Goal: Information Seeking & Learning: Learn about a topic

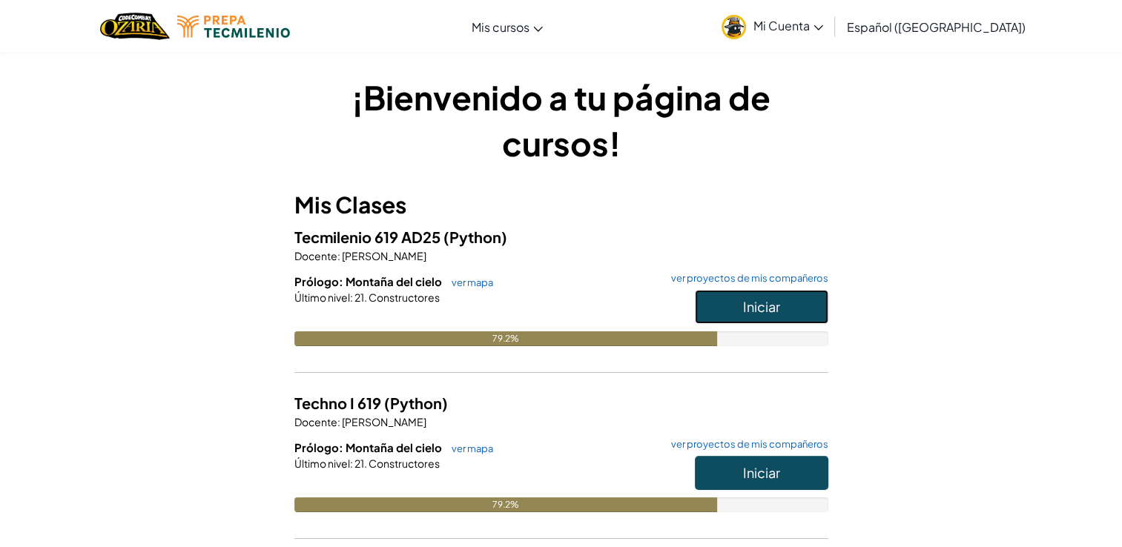
click at [729, 297] on button "Iniciar" at bounding box center [762, 307] width 134 height 34
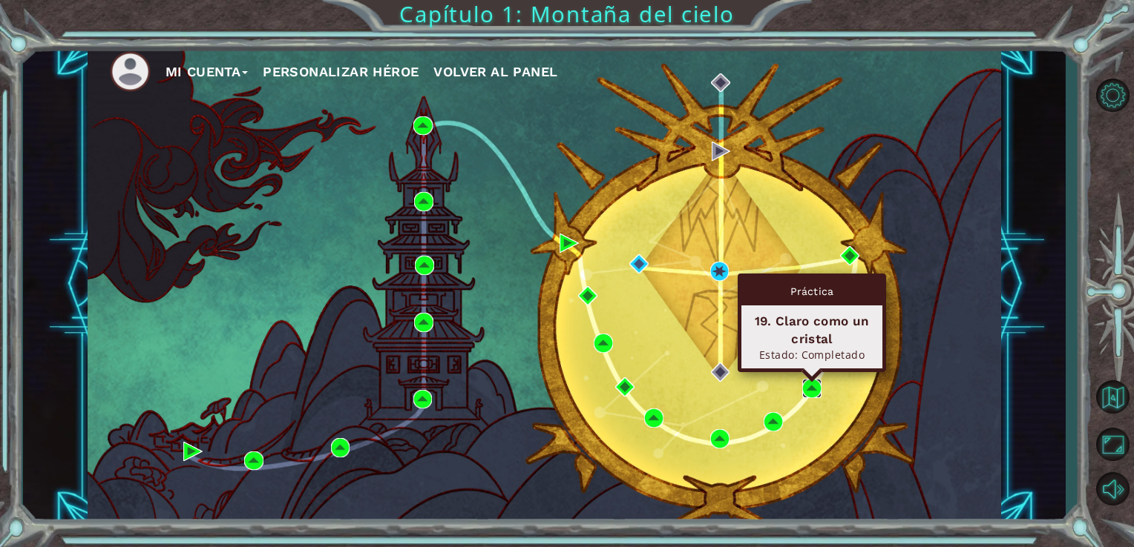
click at [808, 384] on img at bounding box center [811, 388] width 19 height 19
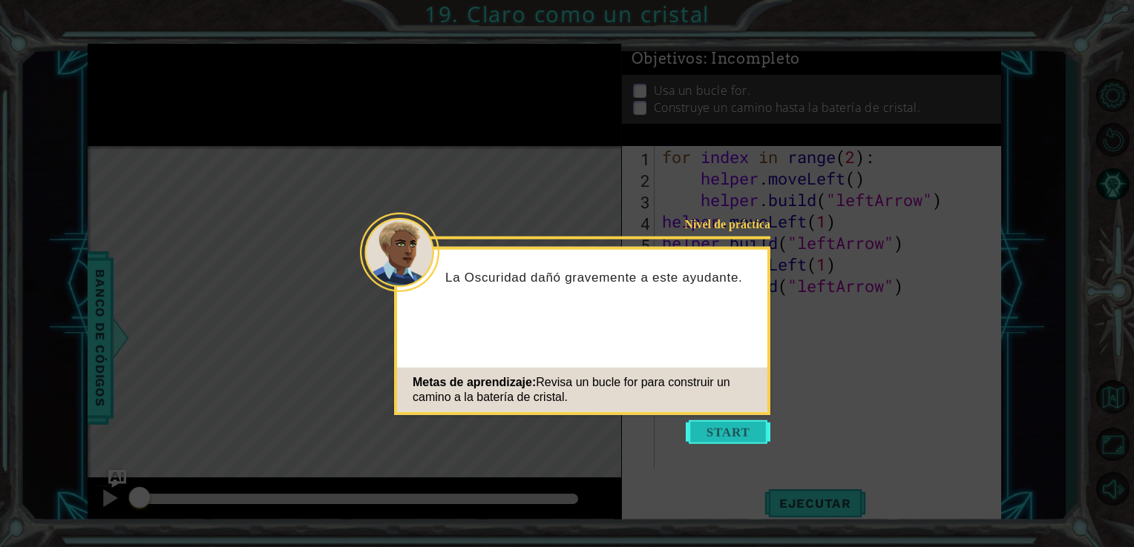
click at [719, 433] on button "Start" at bounding box center [727, 433] width 85 height 24
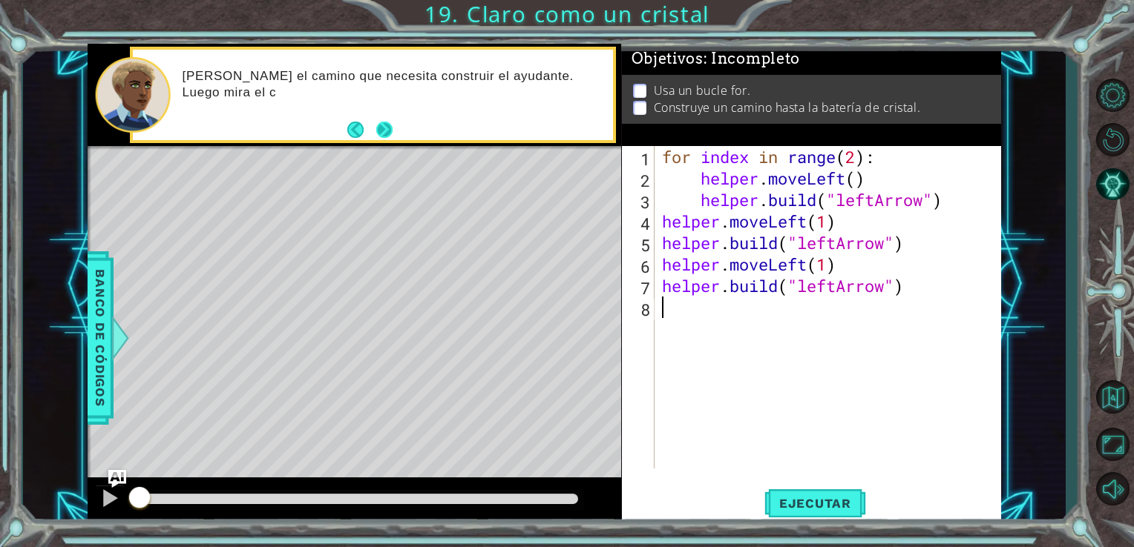
click at [380, 132] on button "Next" at bounding box center [383, 130] width 16 height 16
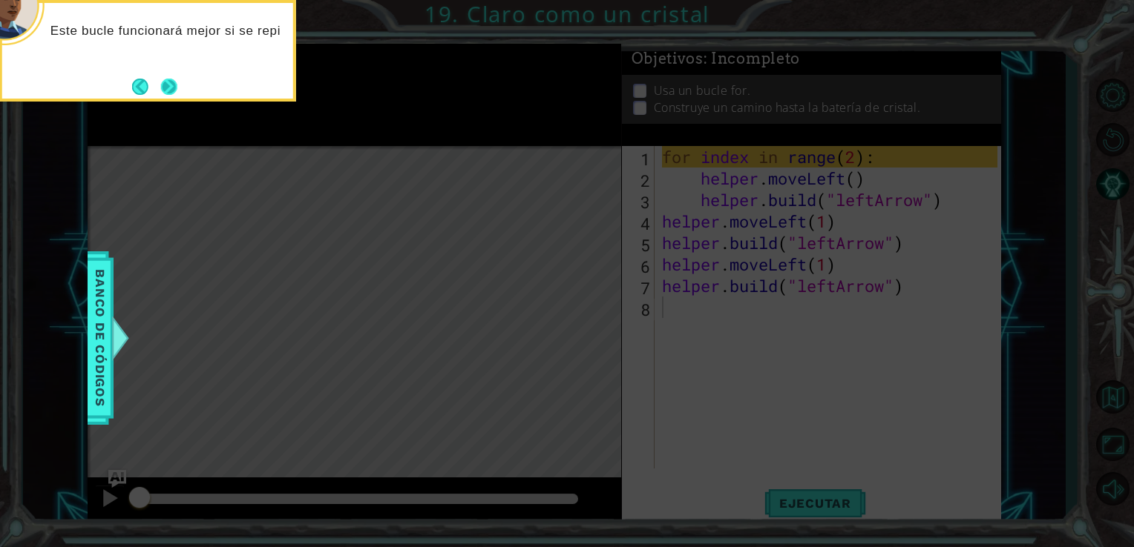
click at [174, 86] on button "Next" at bounding box center [169, 87] width 16 height 16
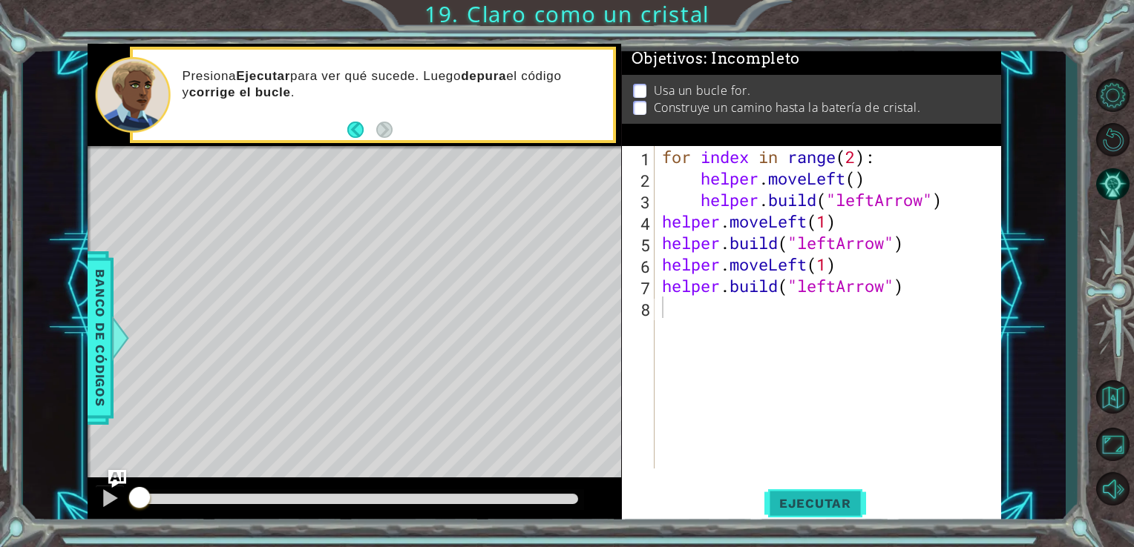
click at [800, 501] on span "Ejecutar" at bounding box center [815, 503] width 102 height 15
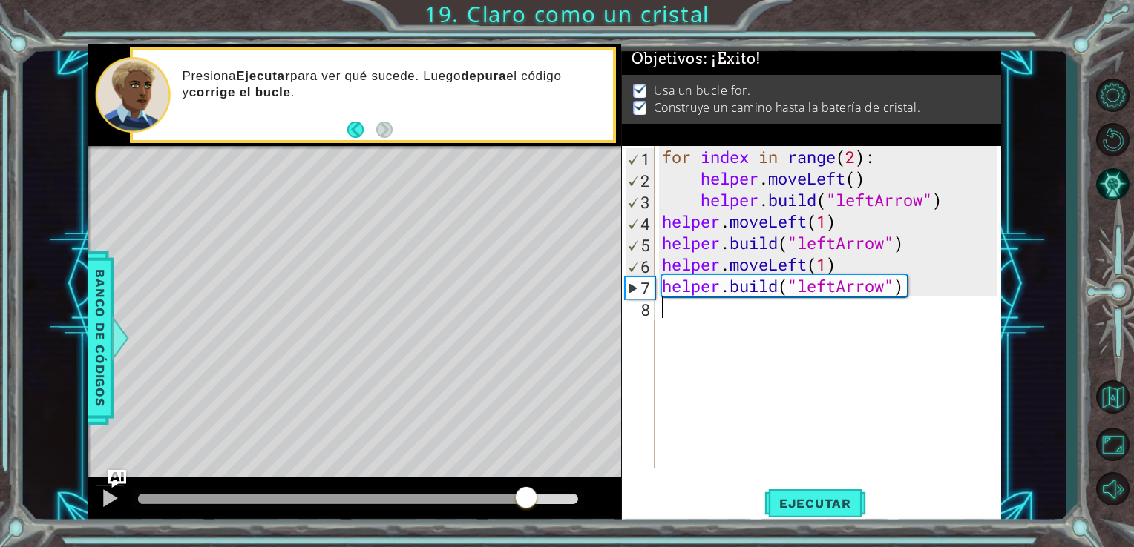
click at [524, 414] on div "methods helper moveUp() moveDown() moveLeft() moveRight() build(item) tools for…" at bounding box center [545, 284] width 914 height 481
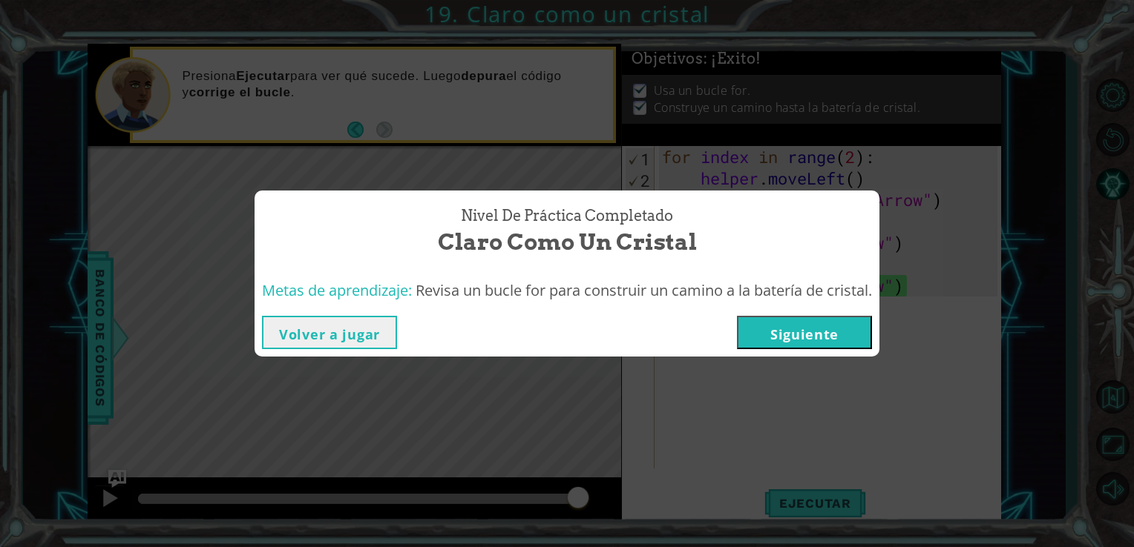
click at [806, 326] on button "Siguiente" at bounding box center [804, 332] width 135 height 33
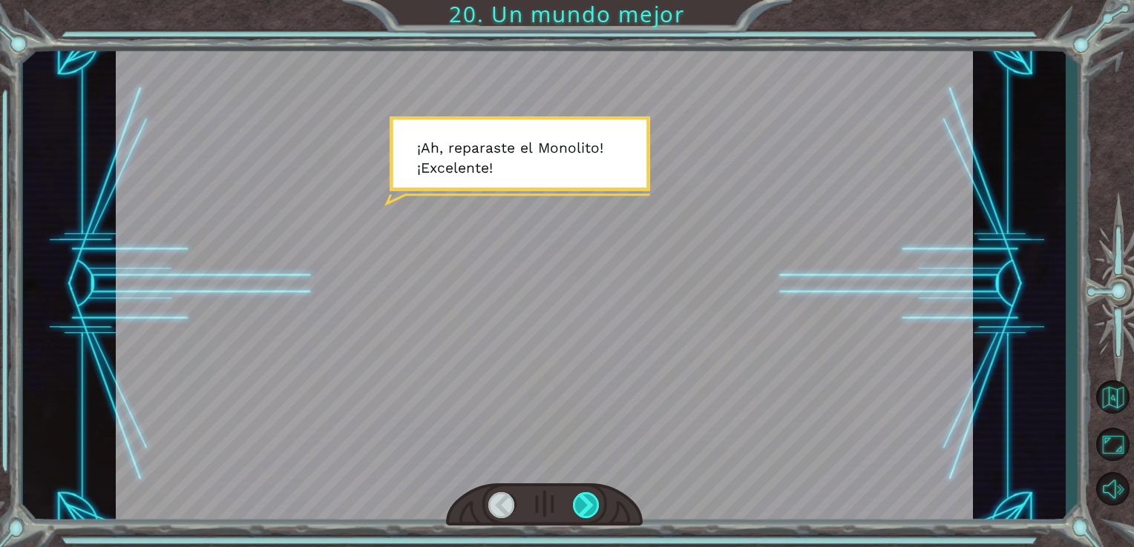
click at [588, 503] on div at bounding box center [586, 506] width 27 height 26
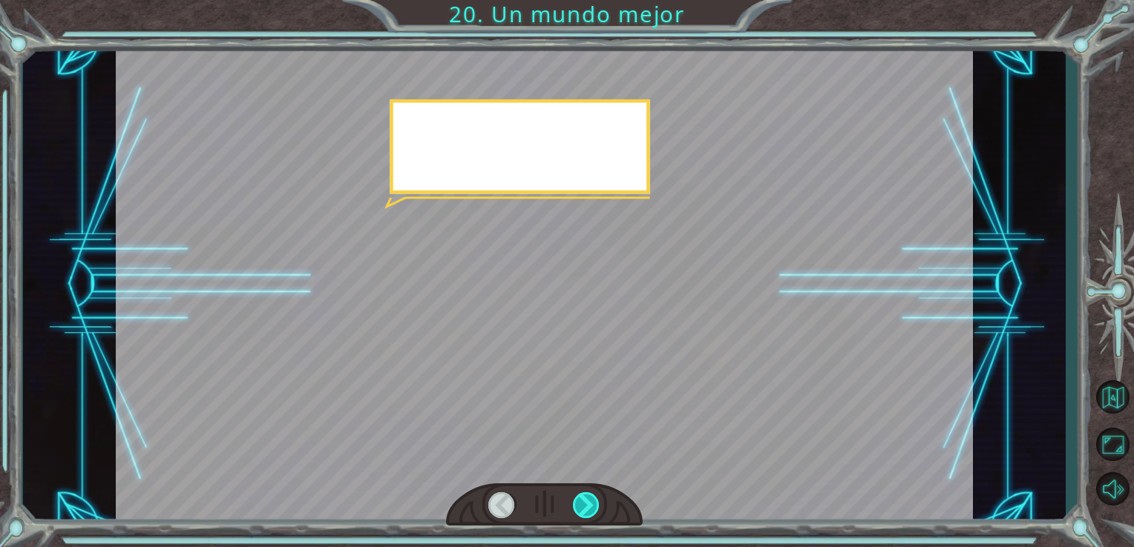
click at [588, 503] on div at bounding box center [586, 506] width 27 height 26
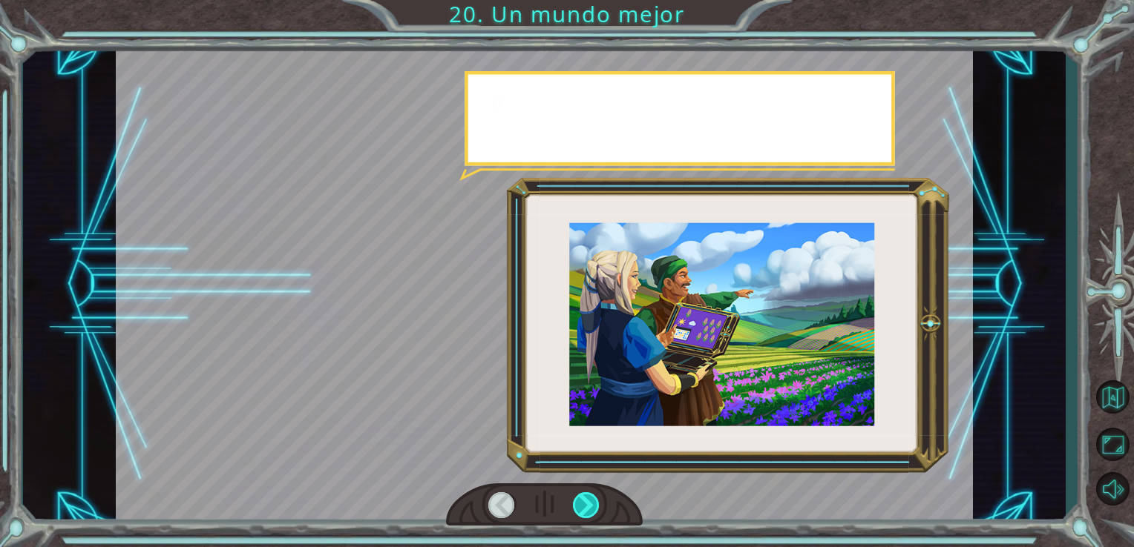
click at [588, 503] on div at bounding box center [586, 506] width 27 height 26
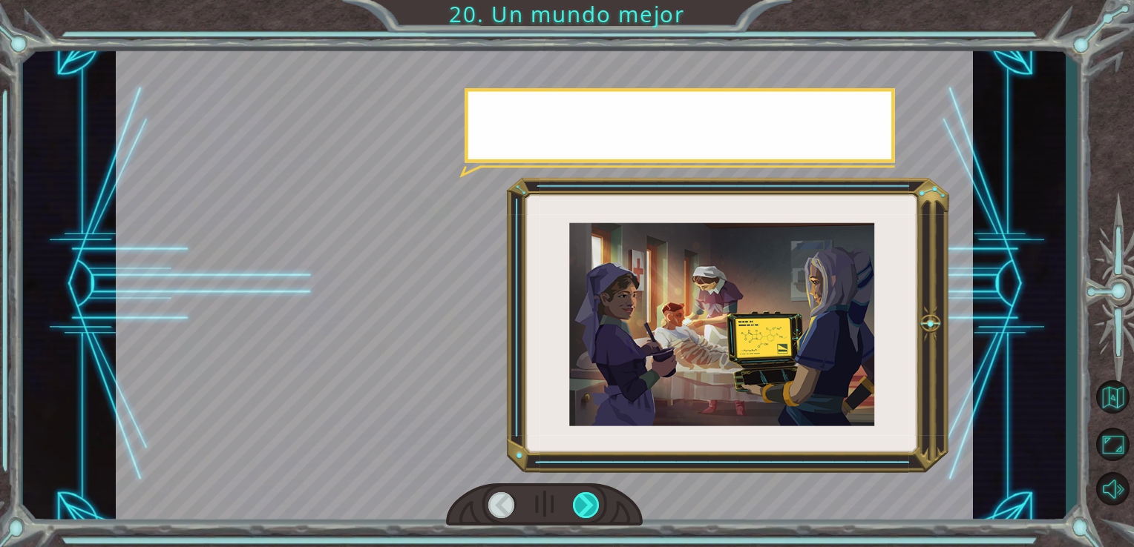
click at [588, 503] on div at bounding box center [586, 506] width 27 height 26
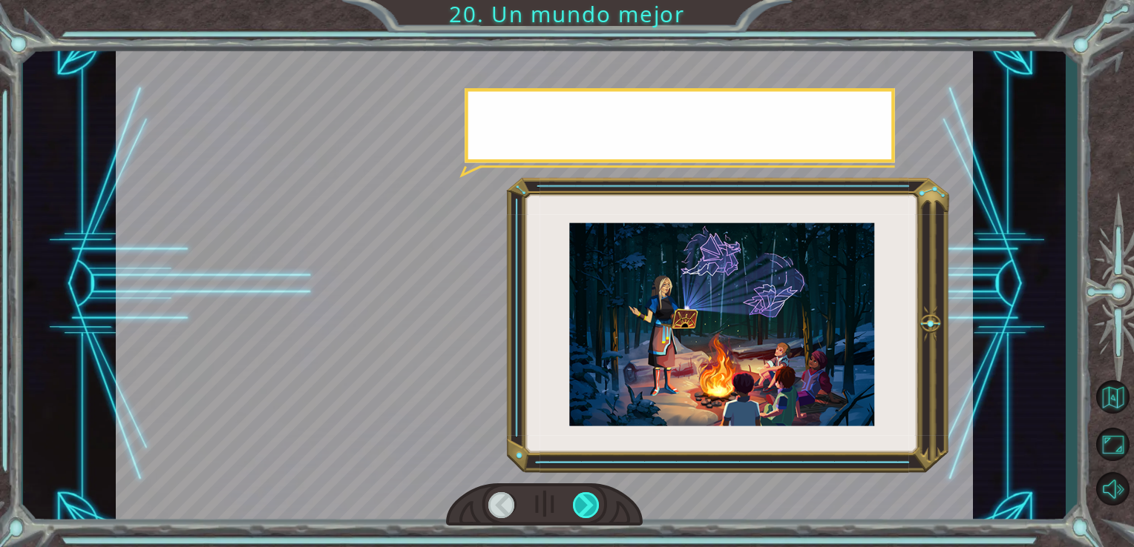
click at [588, 503] on div at bounding box center [586, 506] width 27 height 26
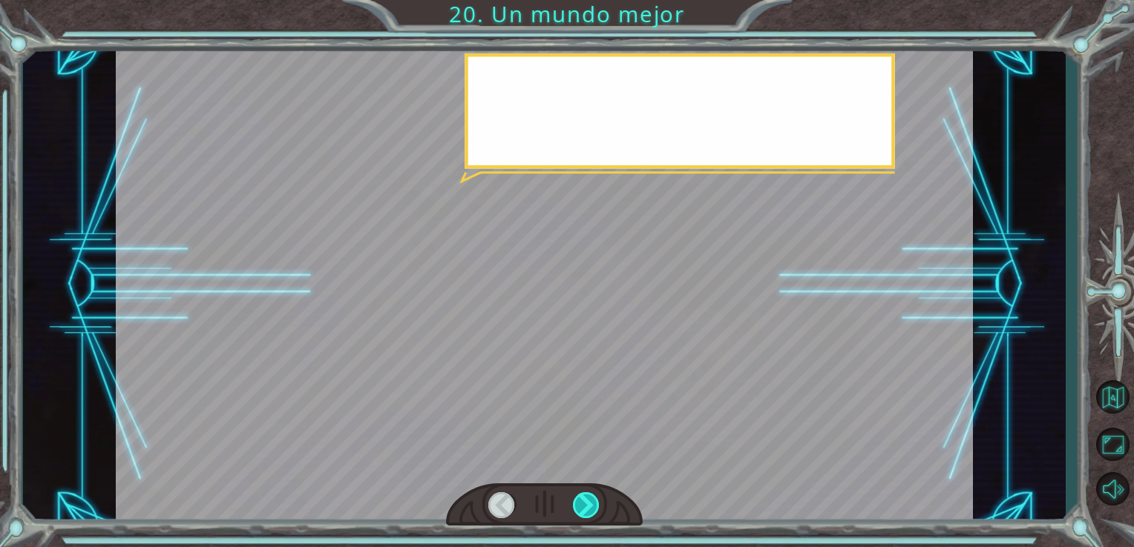
click at [588, 503] on div at bounding box center [586, 506] width 27 height 26
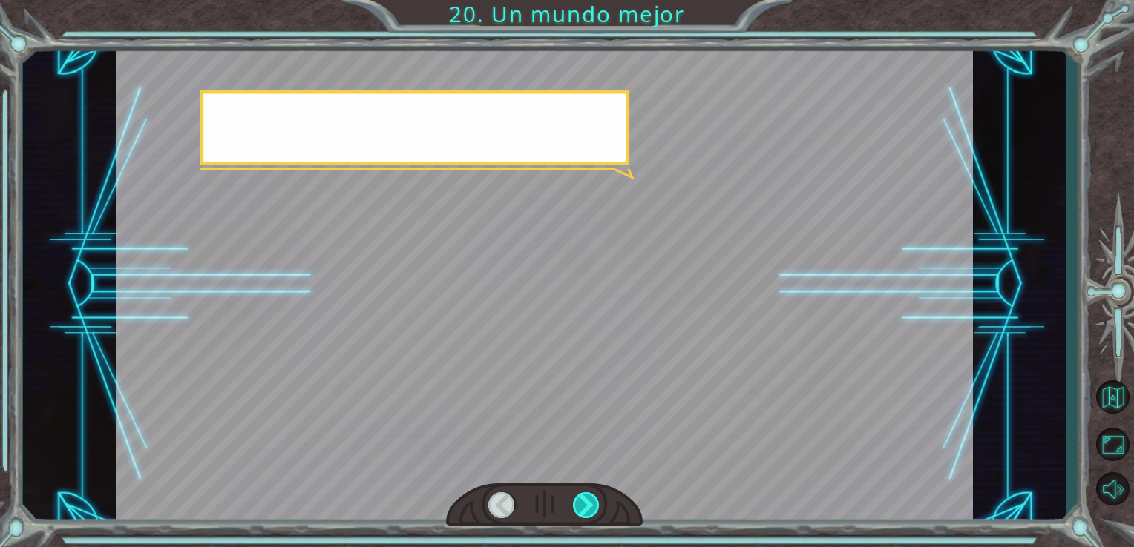
click at [588, 503] on div at bounding box center [586, 506] width 27 height 26
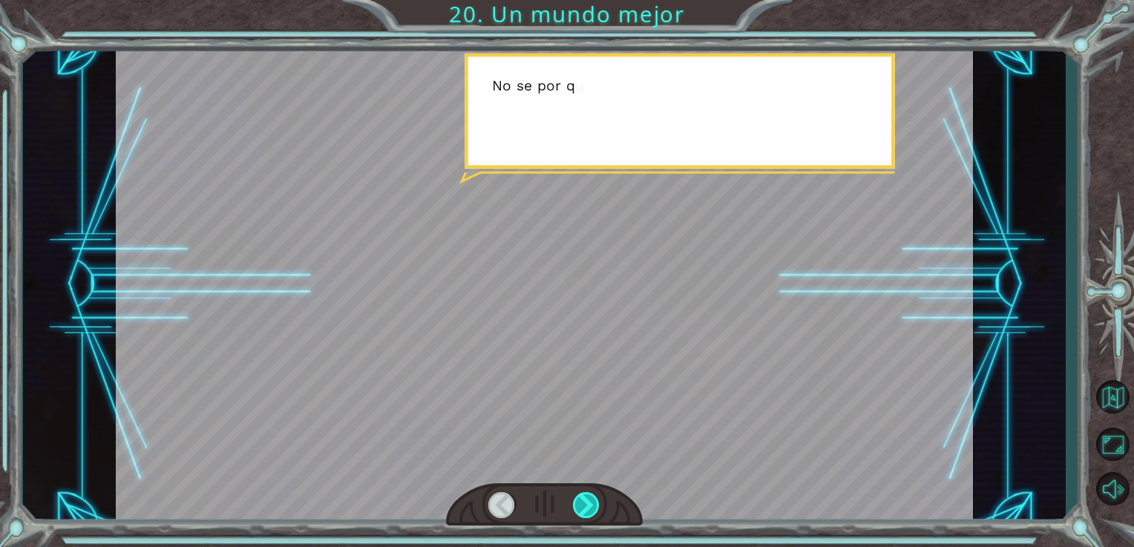
click at [588, 503] on div at bounding box center [586, 506] width 27 height 26
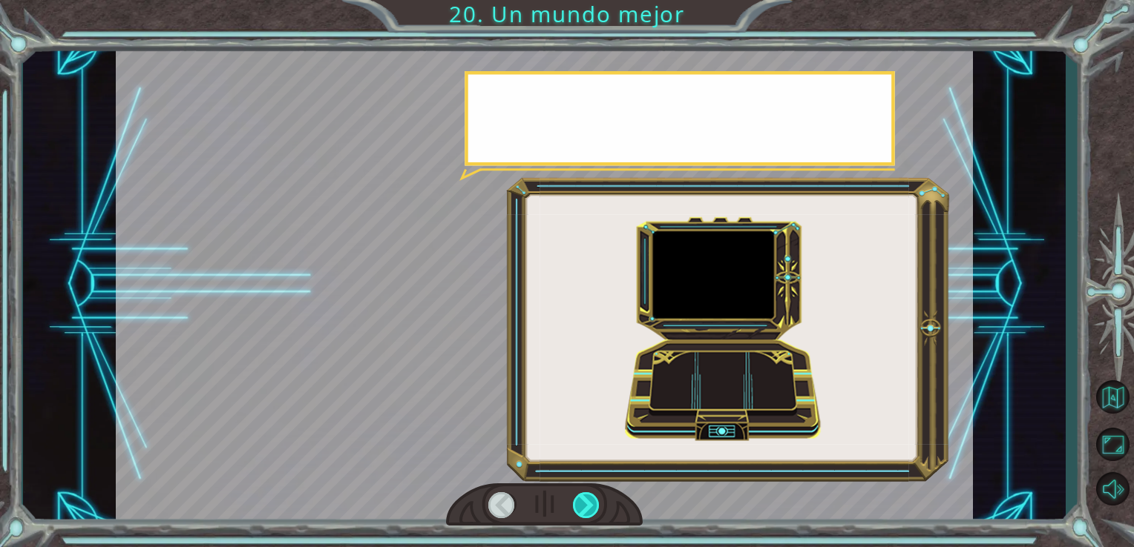
click at [588, 503] on div at bounding box center [586, 506] width 27 height 26
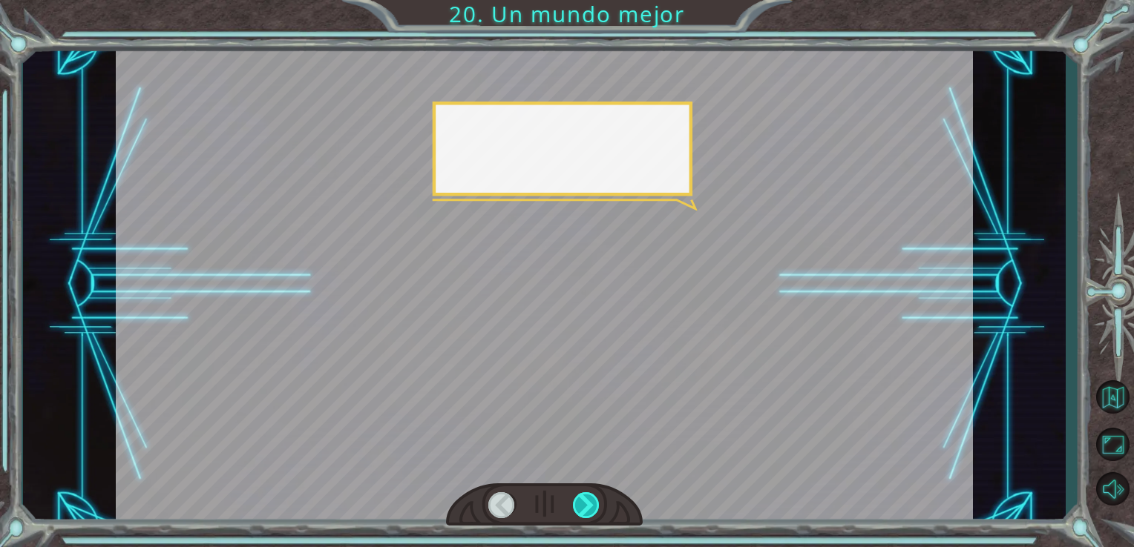
click at [588, 503] on div at bounding box center [586, 506] width 27 height 26
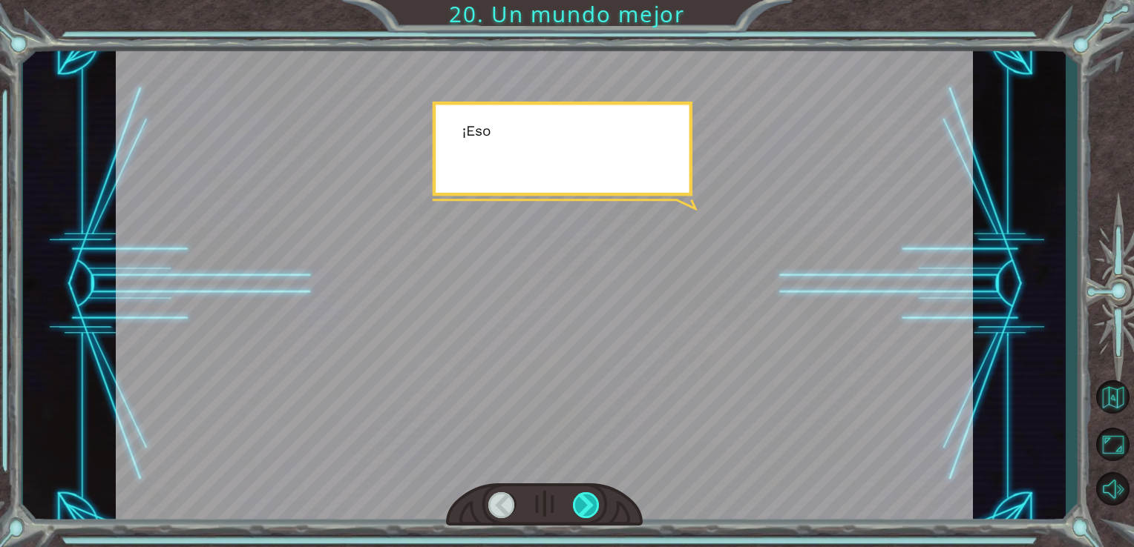
click at [588, 503] on div at bounding box center [586, 506] width 27 height 26
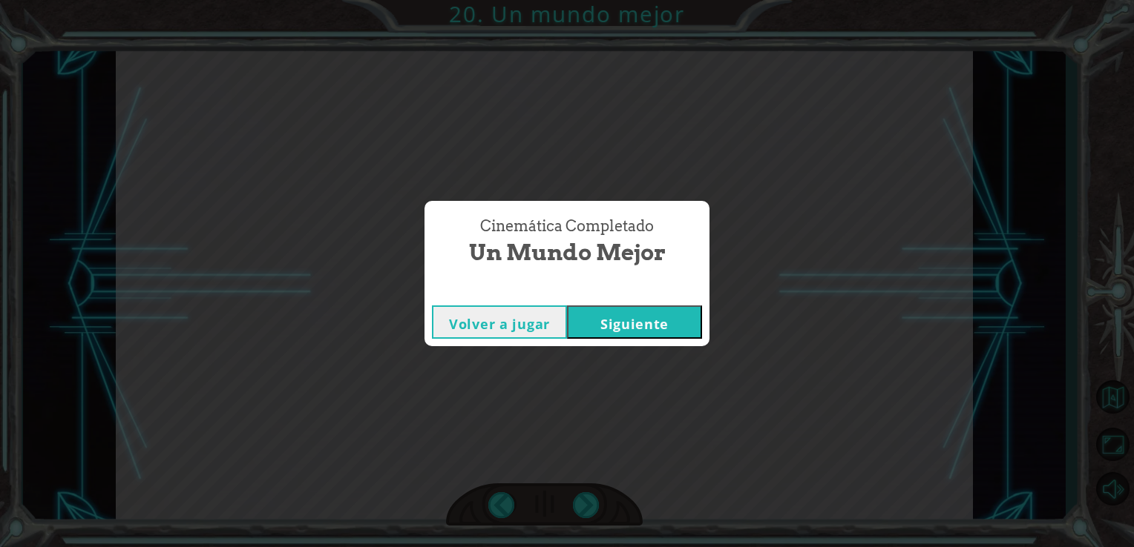
click at [681, 320] on button "Siguiente" at bounding box center [634, 322] width 135 height 33
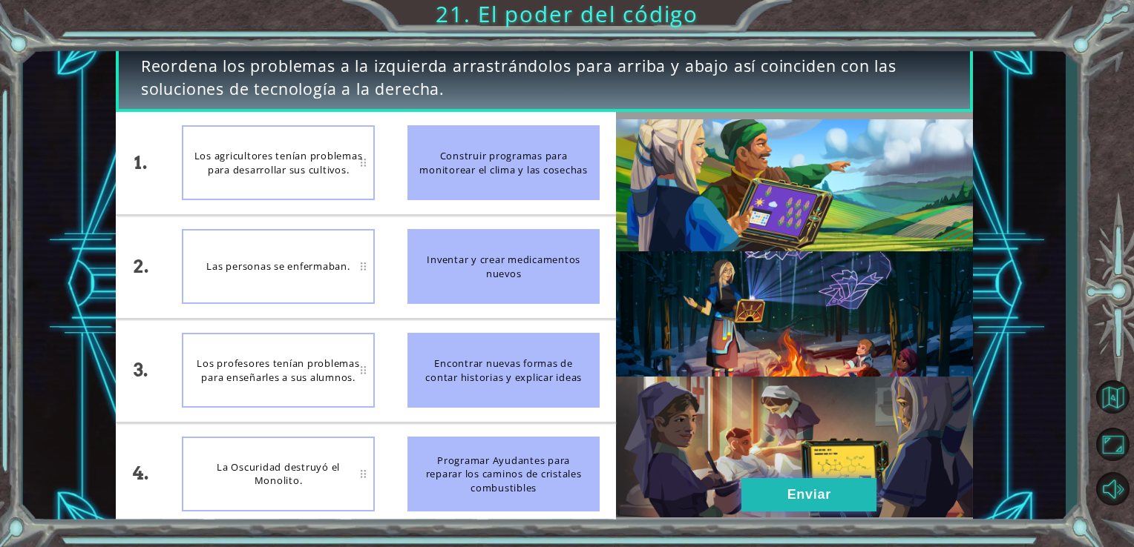
click at [769, 495] on button "Enviar" at bounding box center [808, 495] width 135 height 33
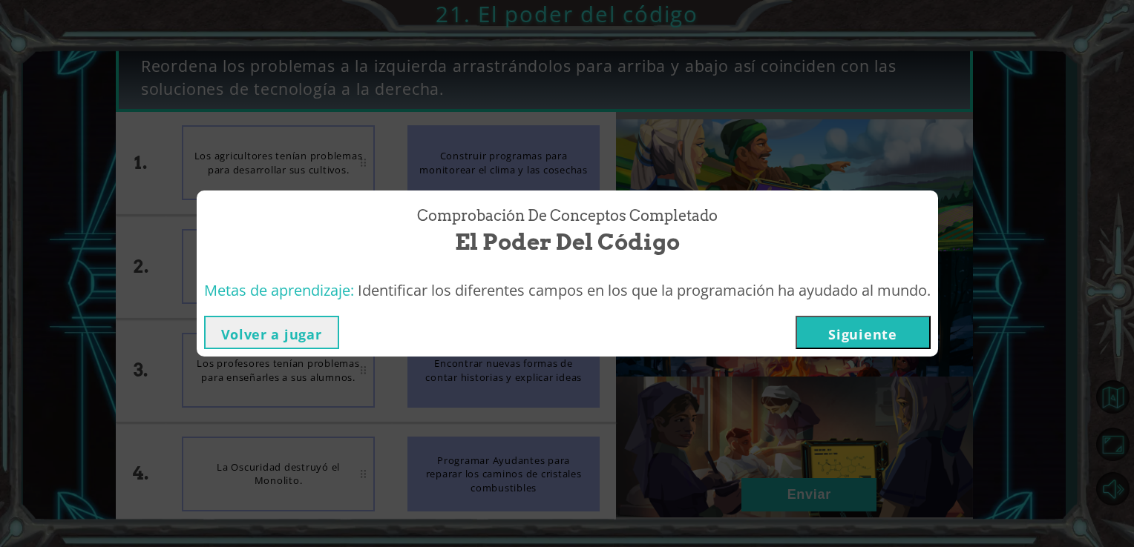
click at [852, 326] on button "Siguiente" at bounding box center [862, 332] width 135 height 33
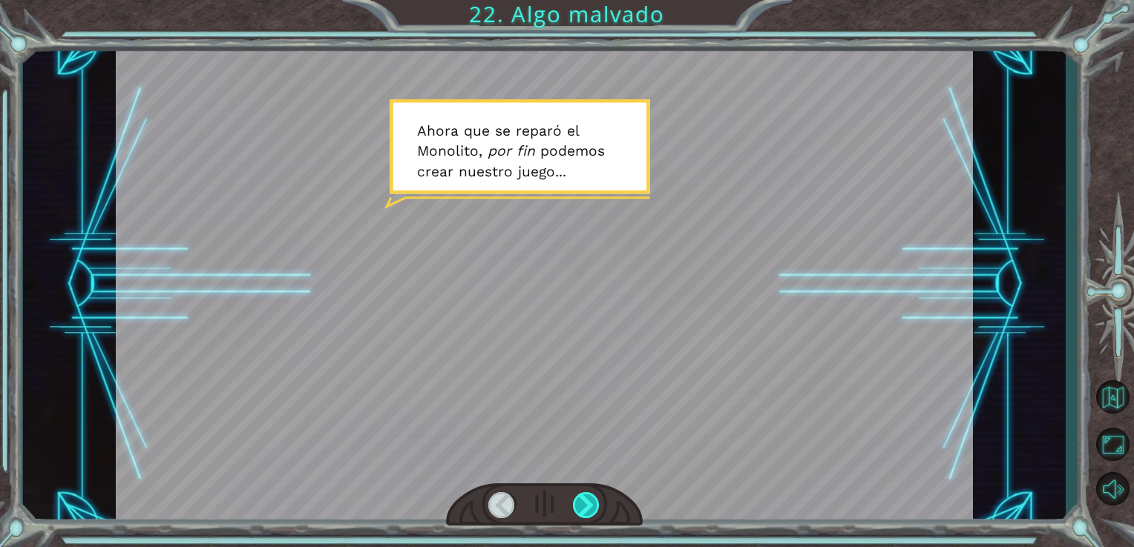
click at [589, 503] on div at bounding box center [586, 506] width 27 height 26
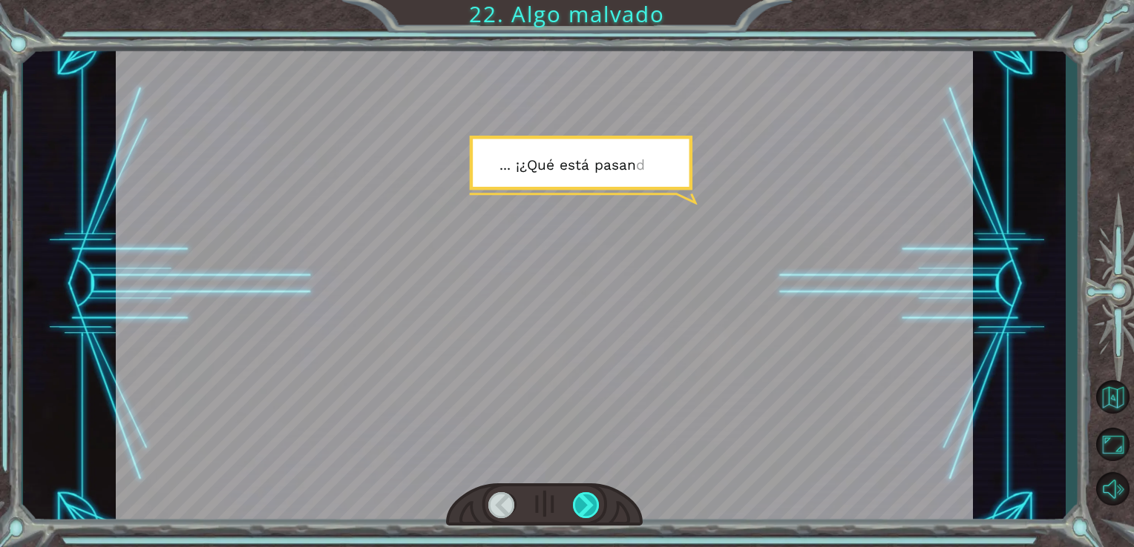
click at [589, 503] on div at bounding box center [586, 506] width 27 height 26
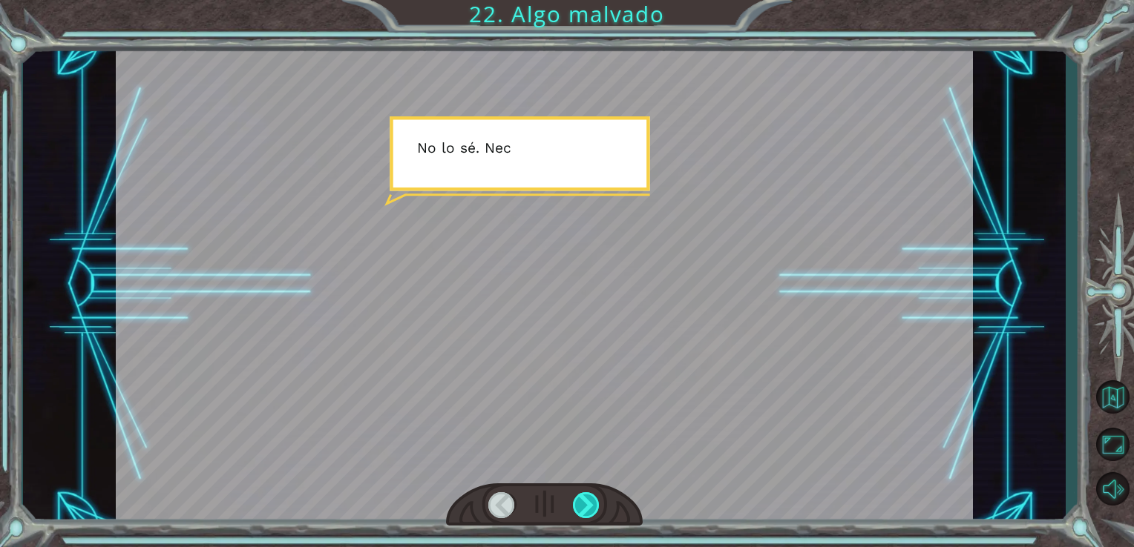
click at [589, 503] on div at bounding box center [586, 506] width 27 height 26
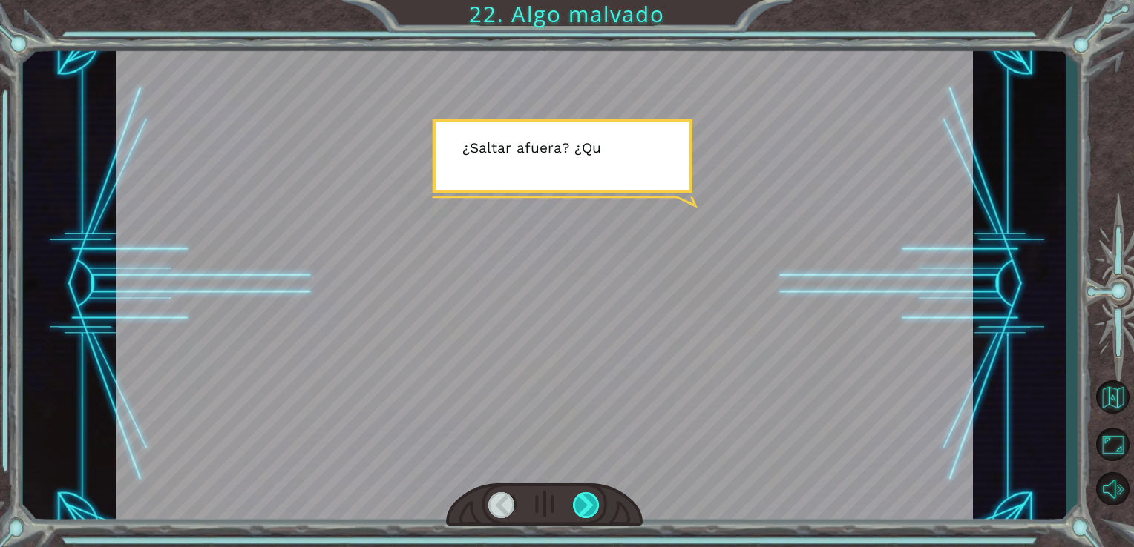
click at [589, 503] on div at bounding box center [586, 506] width 27 height 26
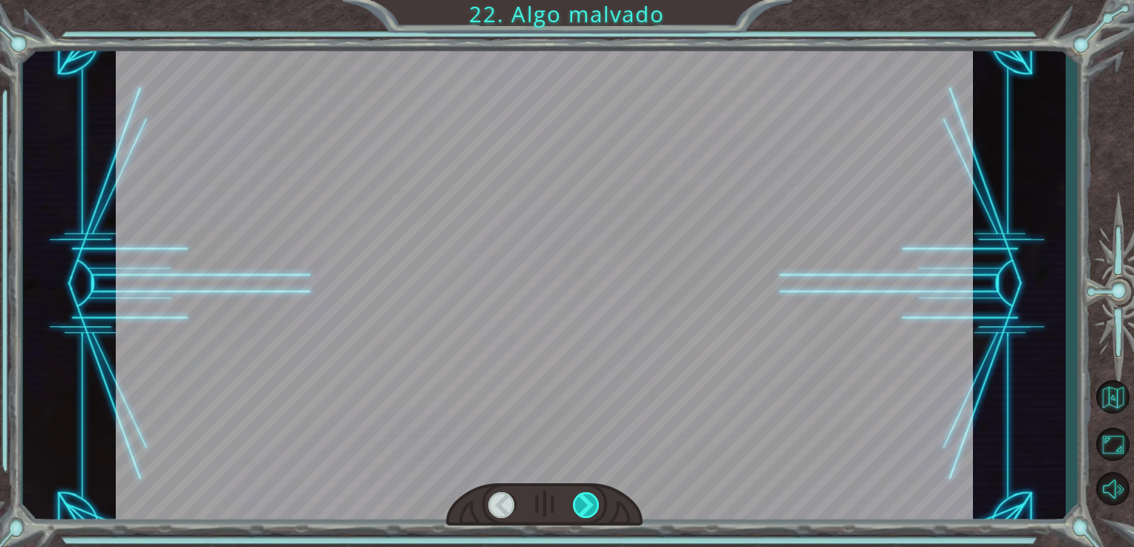
click at [589, 503] on div at bounding box center [586, 506] width 27 height 26
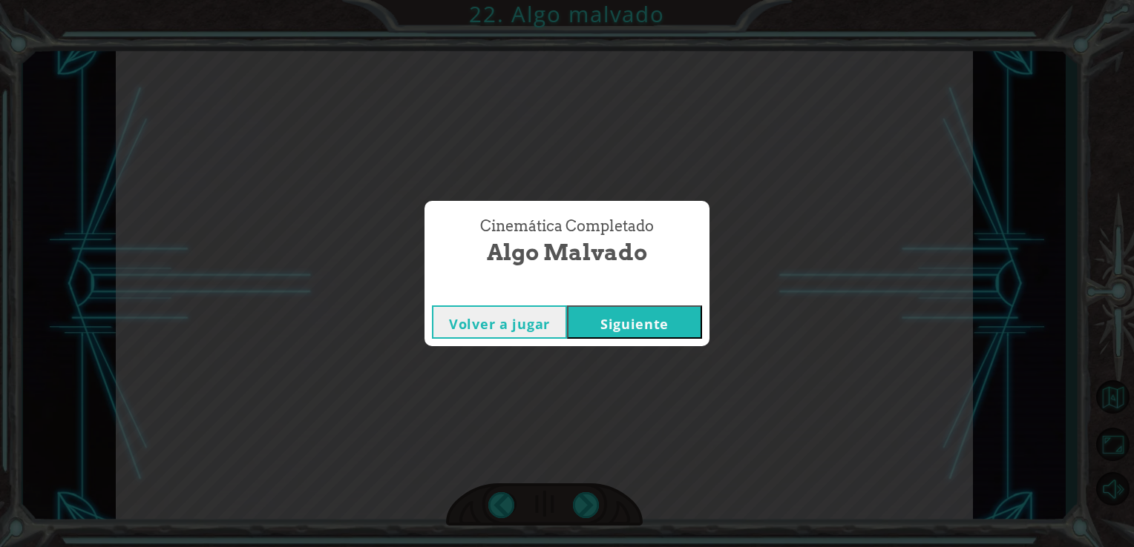
click at [662, 314] on button "Siguiente" at bounding box center [634, 322] width 135 height 33
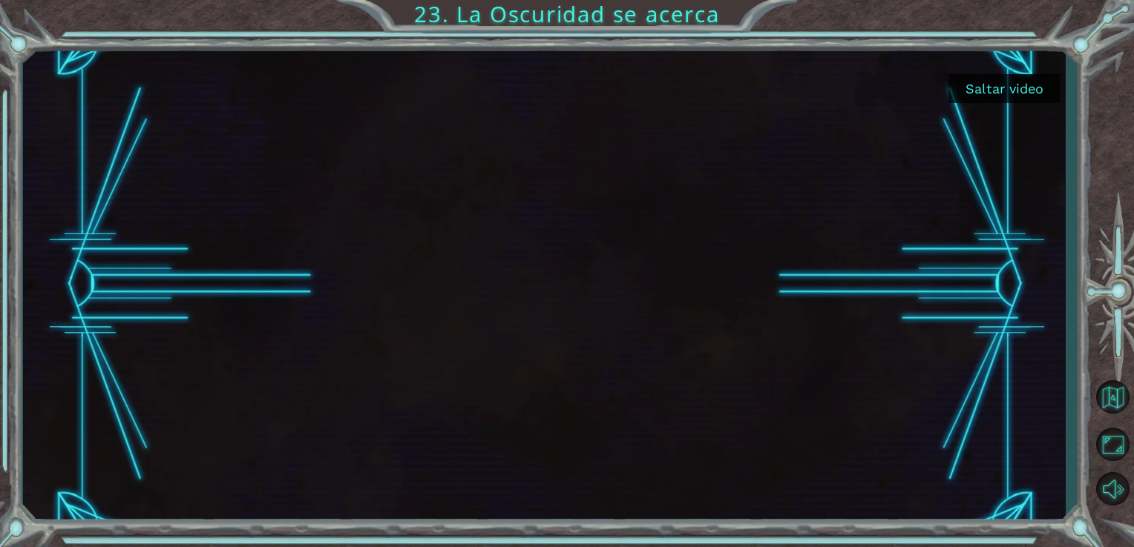
click at [984, 86] on button "Saltar video" at bounding box center [1003, 88] width 111 height 29
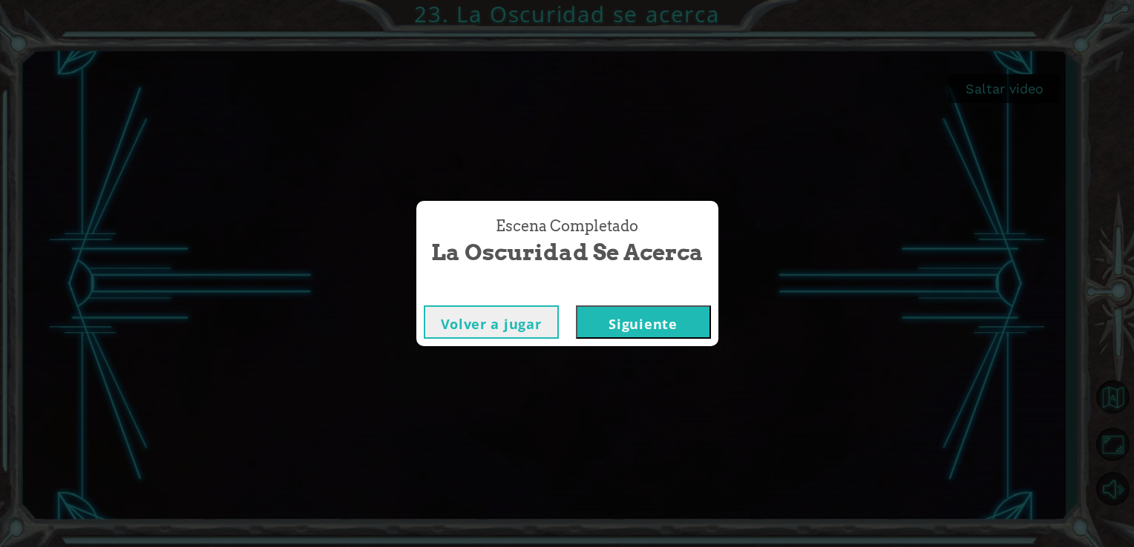
click at [678, 327] on button "Siguiente" at bounding box center [643, 322] width 135 height 33
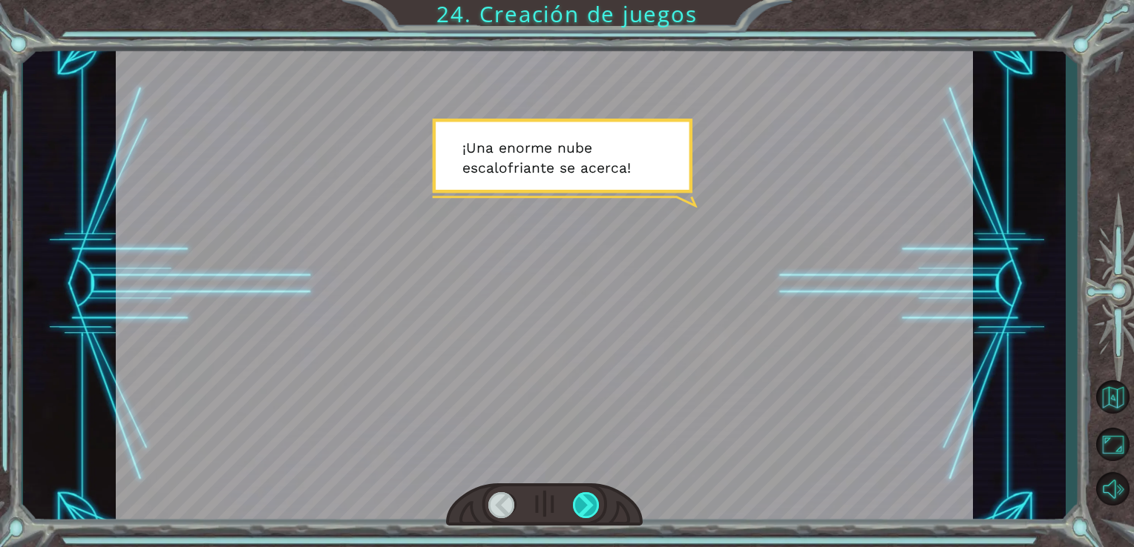
click at [593, 507] on div at bounding box center [586, 506] width 27 height 26
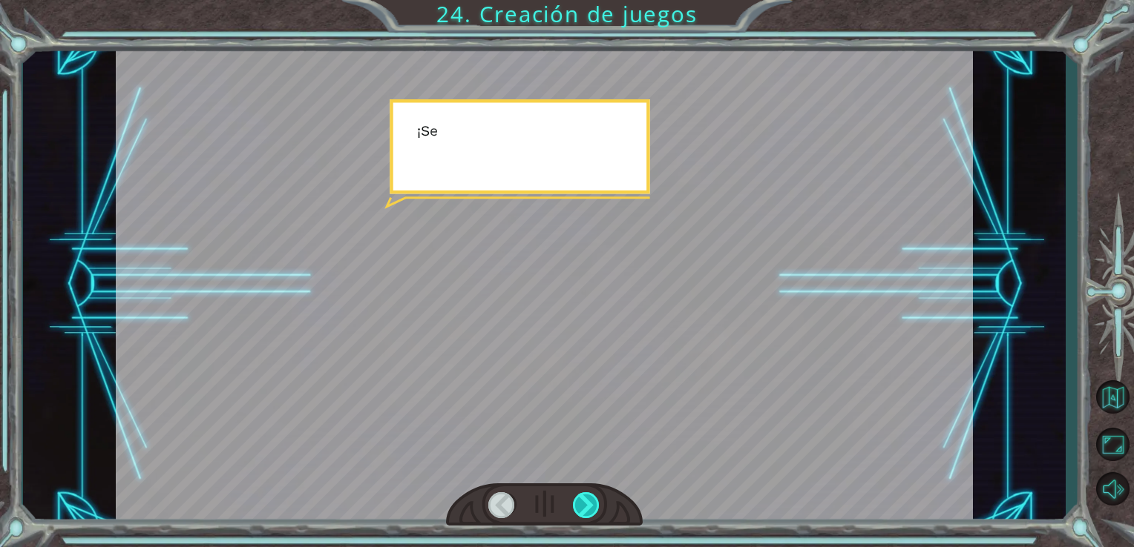
click at [593, 507] on div at bounding box center [586, 506] width 27 height 26
